Goal: Information Seeking & Learning: Learn about a topic

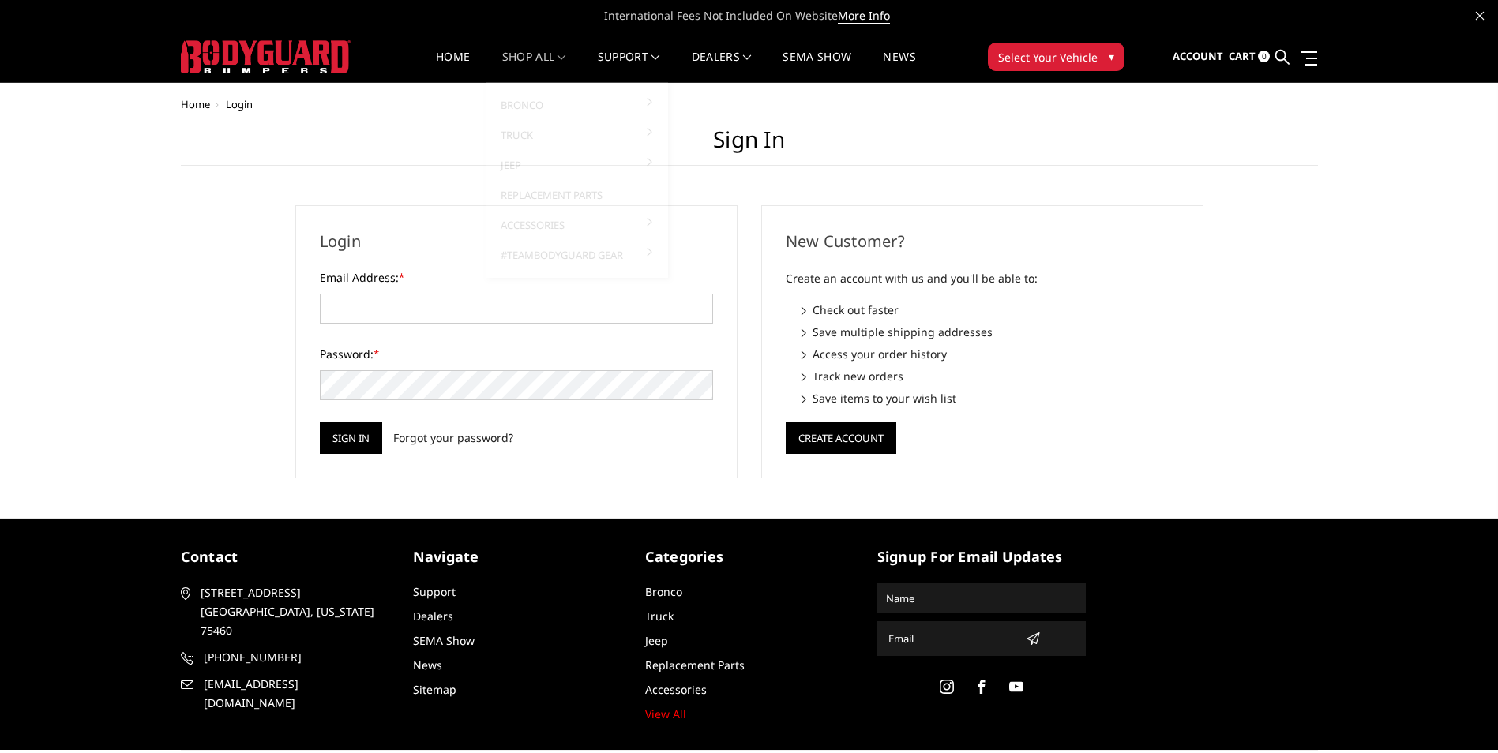
click at [508, 60] on link "shop all" at bounding box center [534, 66] width 64 height 31
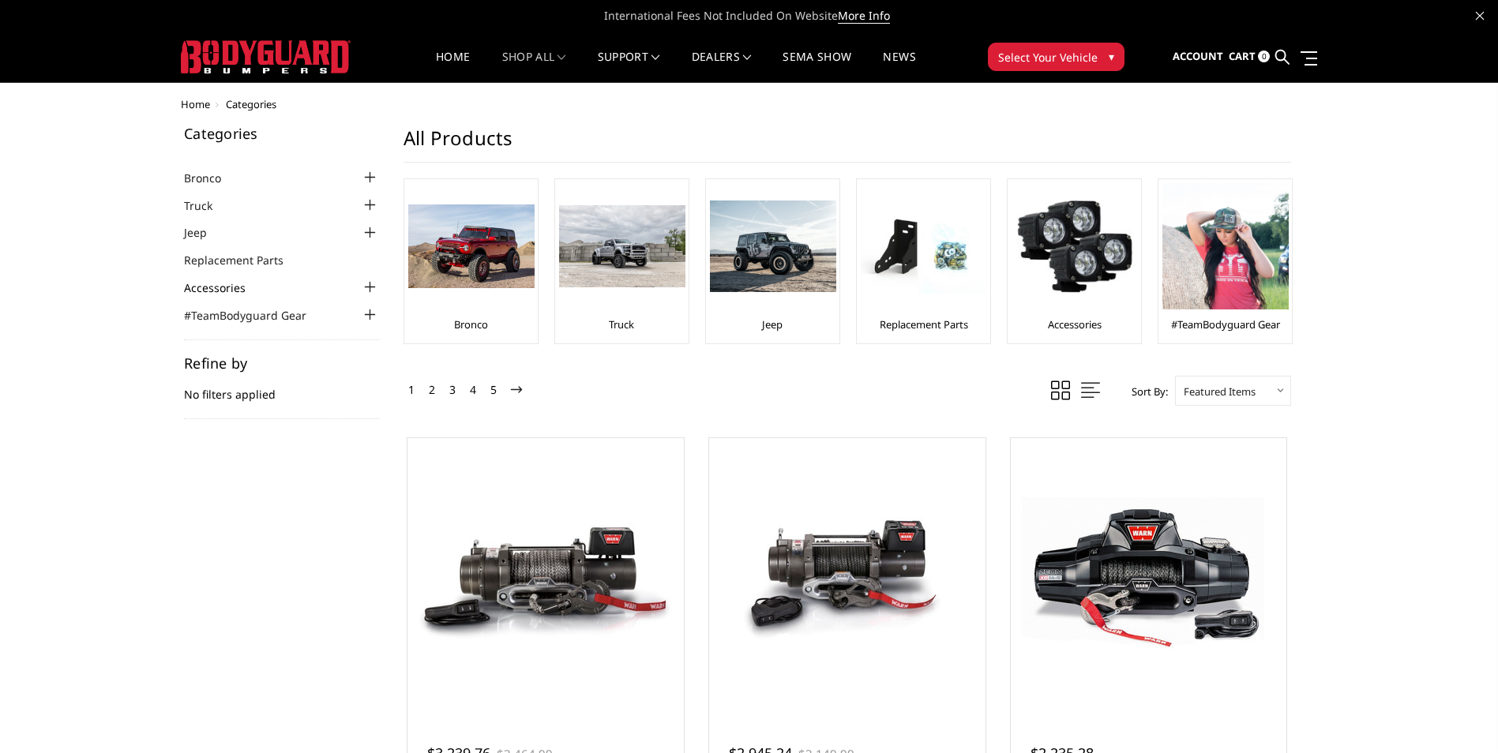
click at [239, 284] on link "Accessories" at bounding box center [224, 287] width 81 height 17
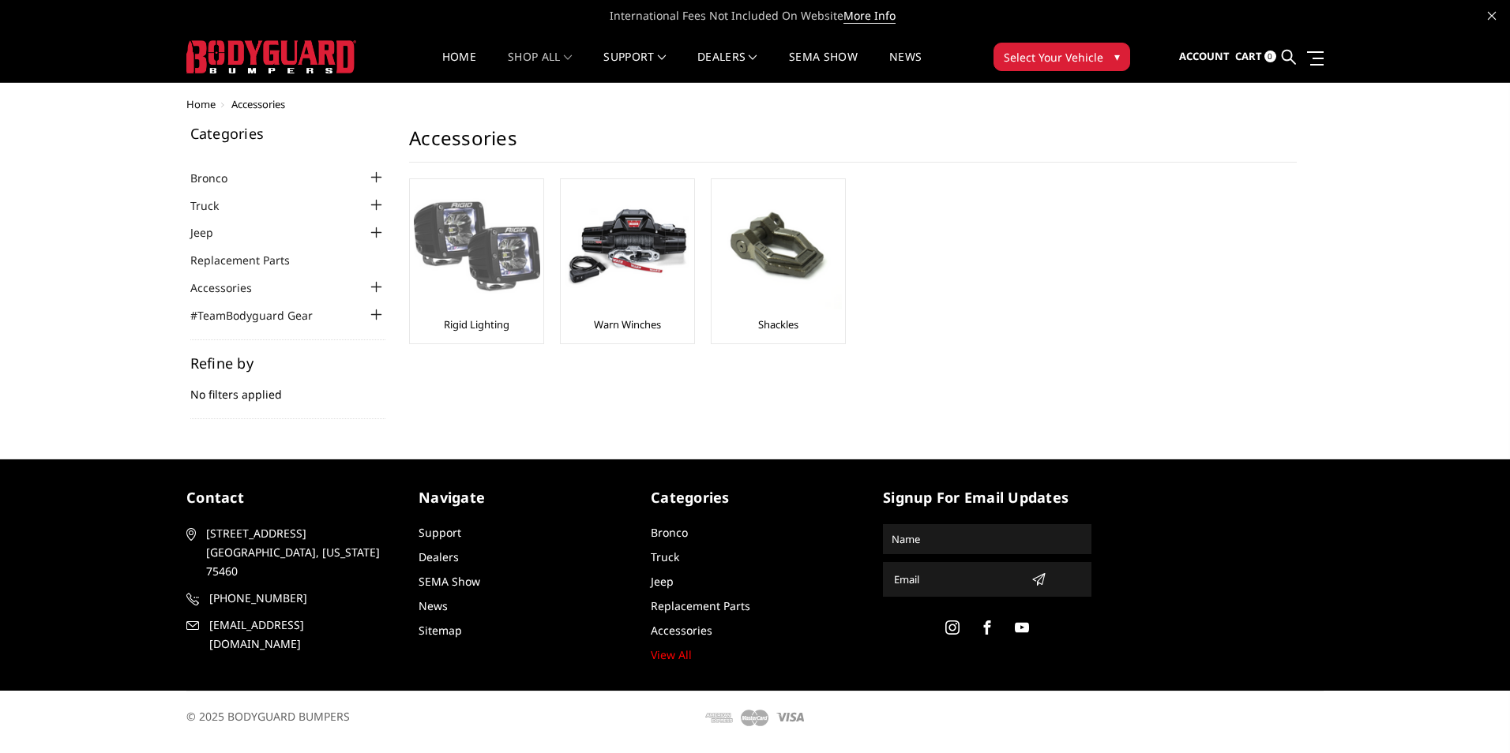
click at [505, 294] on img at bounding box center [477, 246] width 126 height 126
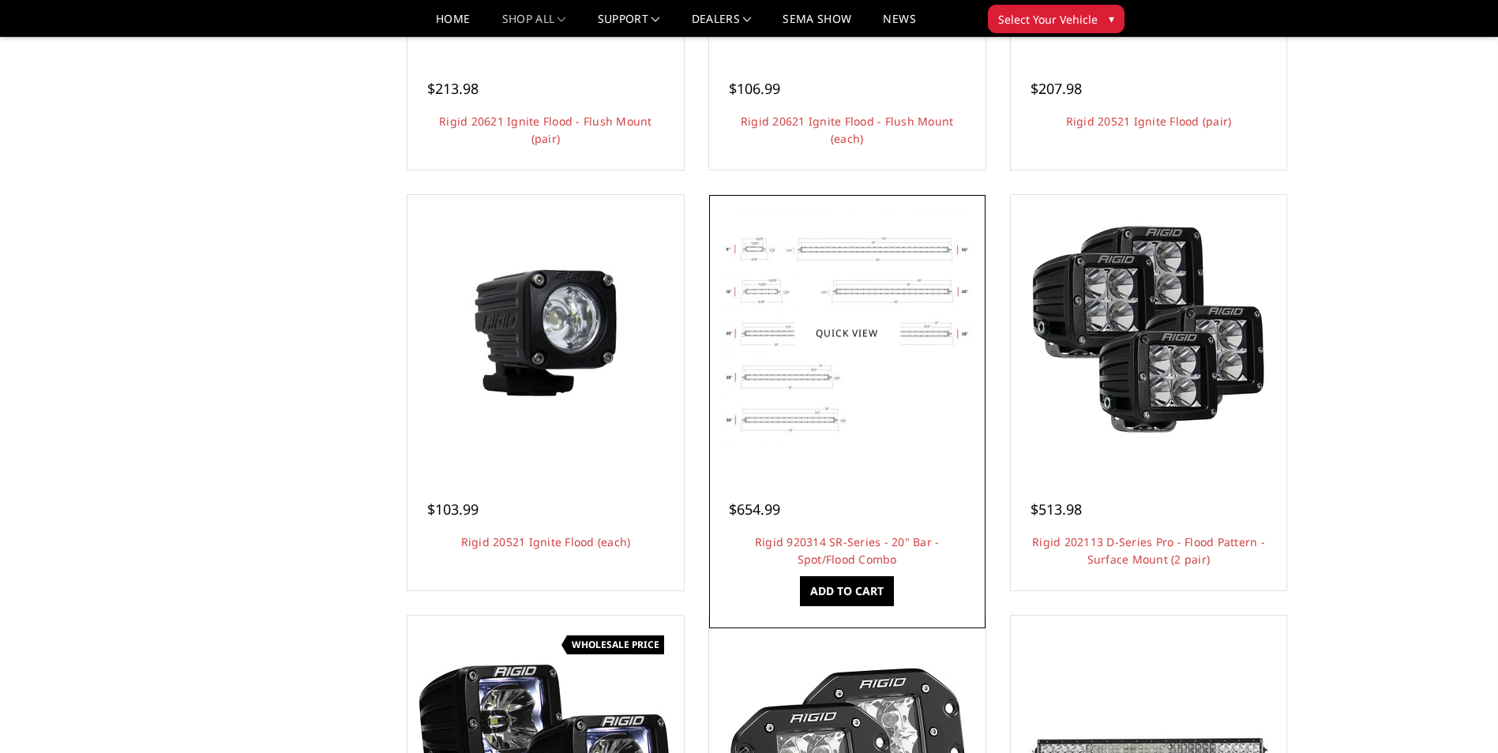
scroll to position [395, 0]
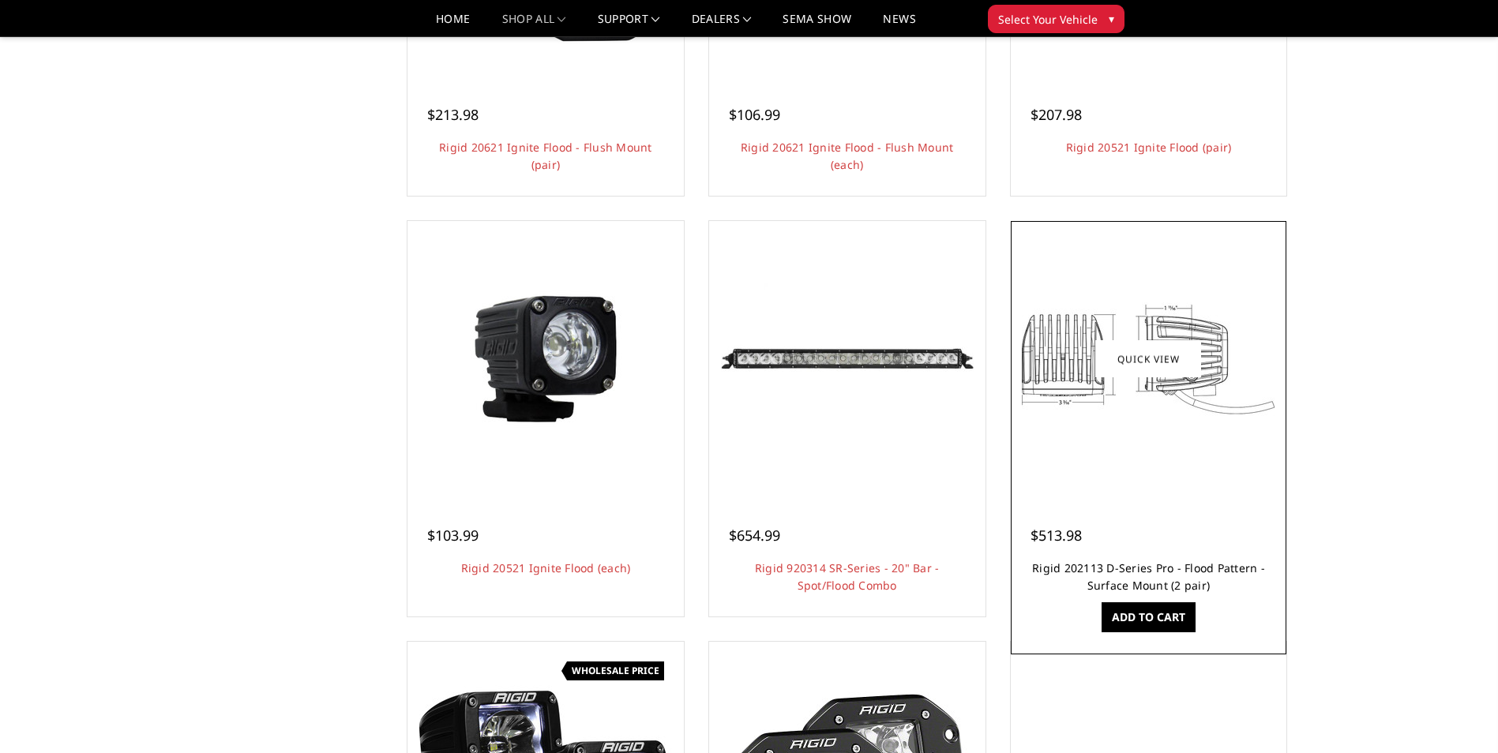
click at [1179, 583] on link "Rigid 202113 D-Series Pro - Flood Pattern - Surface Mount (2 pair)" at bounding box center [1148, 577] width 233 height 32
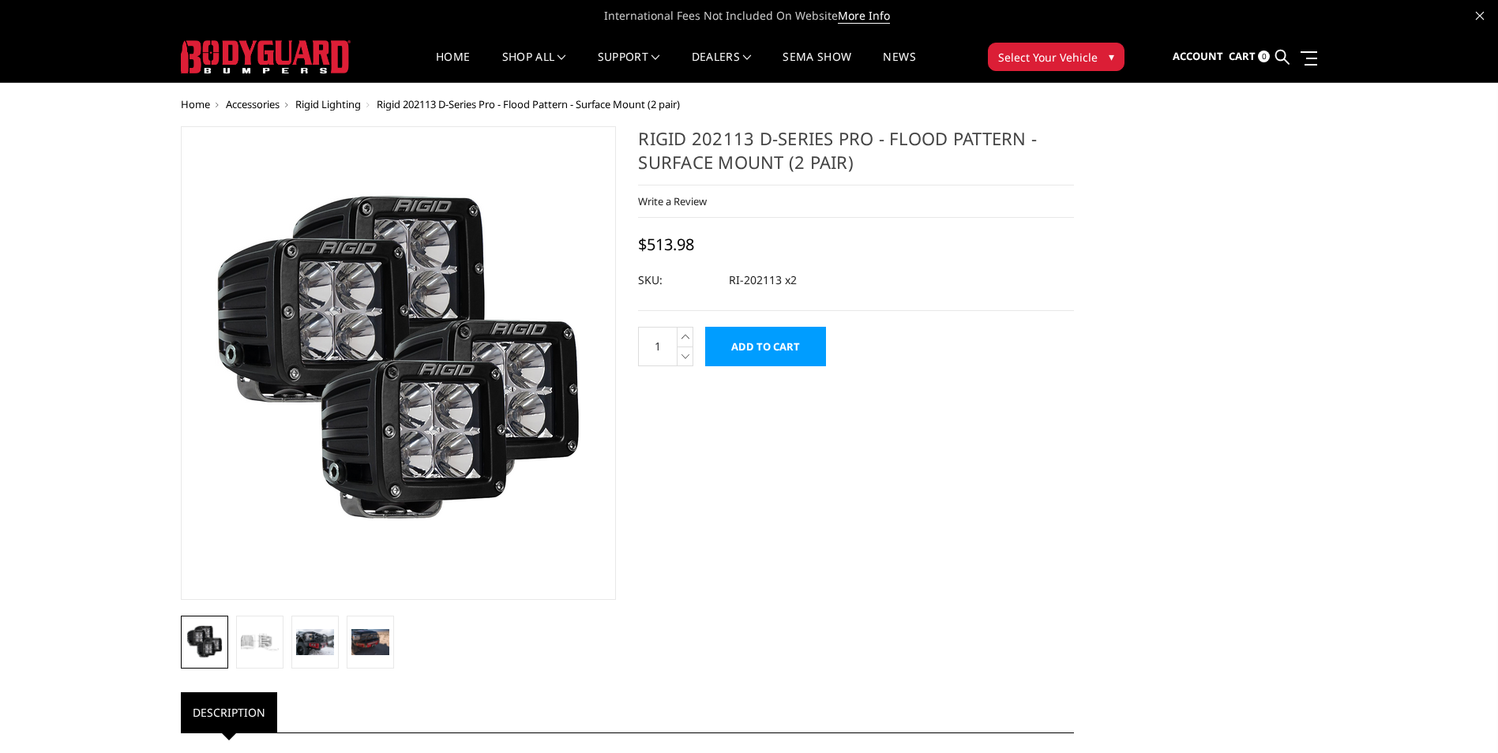
drag, startPoint x: 778, startPoint y: 281, endPoint x: 748, endPoint y: 281, distance: 29.2
click at [748, 281] on dd "RI-202113 x2" at bounding box center [763, 280] width 68 height 28
drag, startPoint x: 743, startPoint y: 281, endPoint x: 755, endPoint y: 287, distance: 13.1
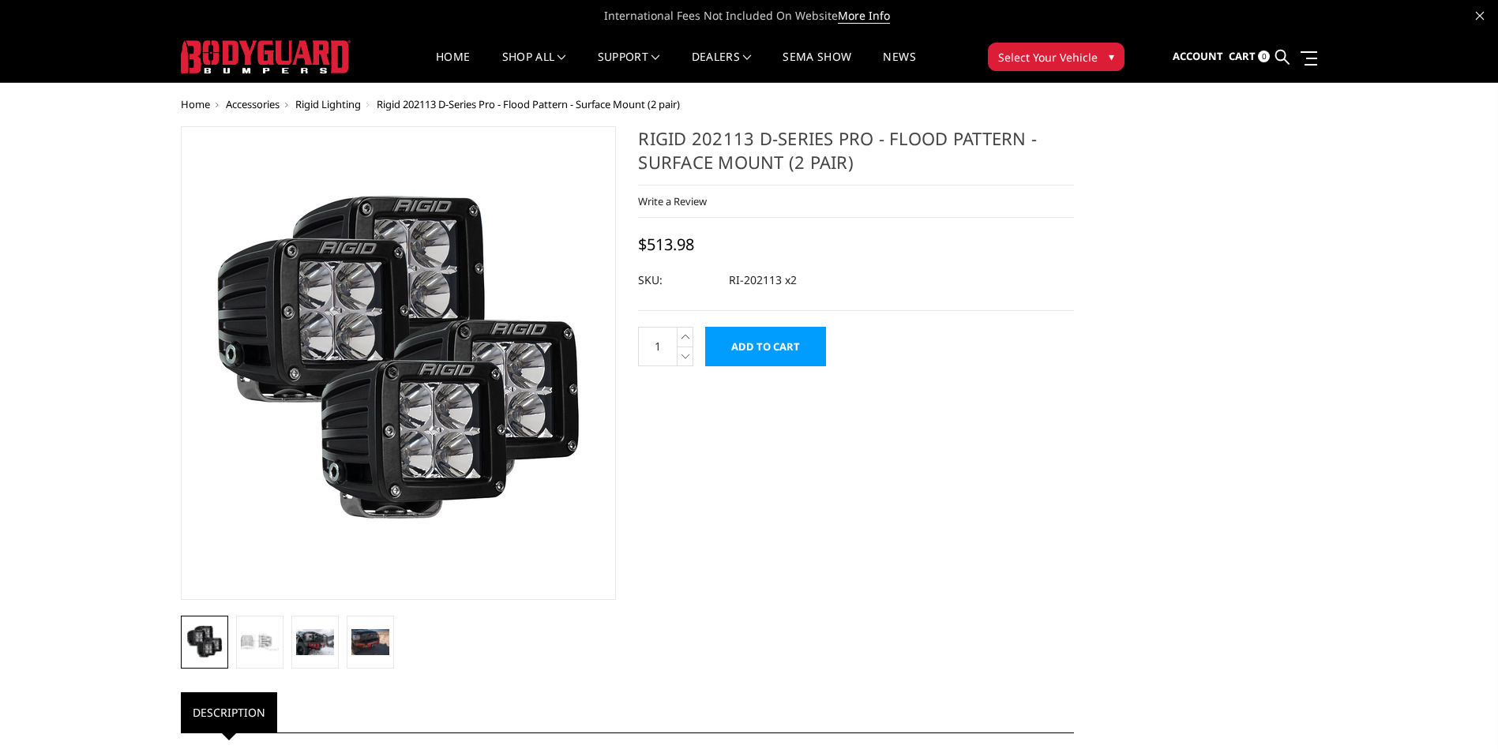
click at [778, 283] on dd "RI-202113 x2" at bounding box center [763, 280] width 68 height 28
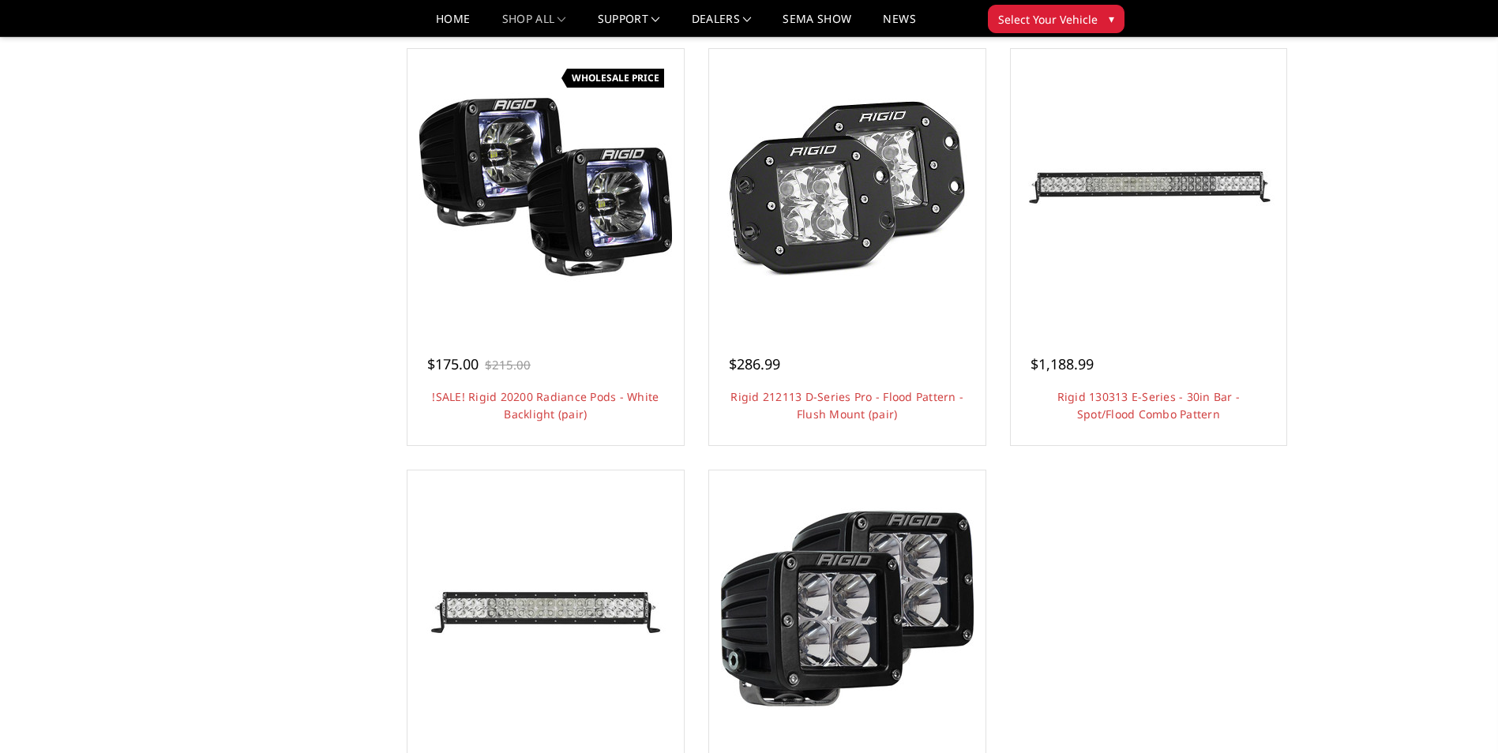
scroll to position [1002, 0]
